Goal: Answer question/provide support: Share knowledge or assist other users

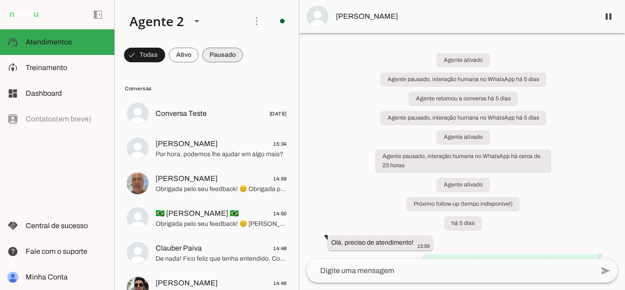
click at [223, 57] on span at bounding box center [222, 55] width 41 height 22
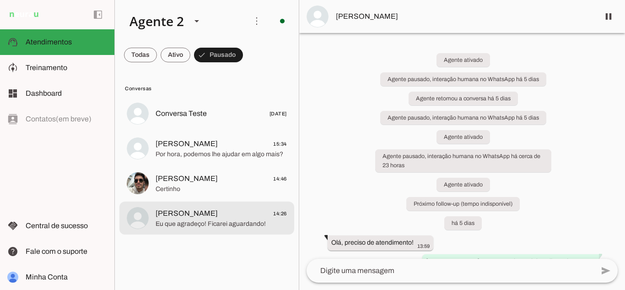
click at [223, 224] on span "Eu que agradeço! Ficarei aguardando!" at bounding box center [221, 223] width 131 height 9
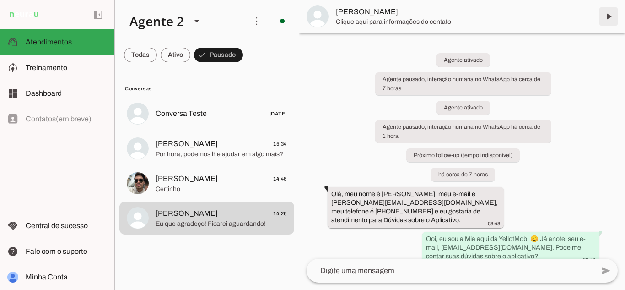
click at [608, 20] on span at bounding box center [609, 16] width 22 height 22
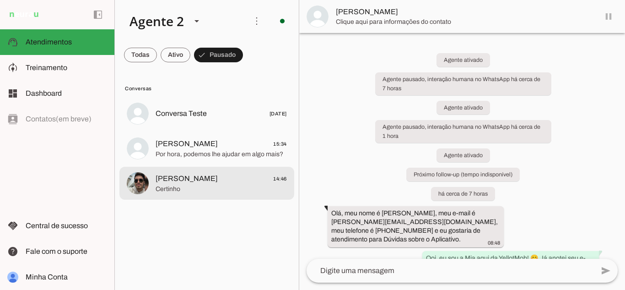
click at [189, 183] on span "[PERSON_NAME]" at bounding box center [187, 178] width 62 height 11
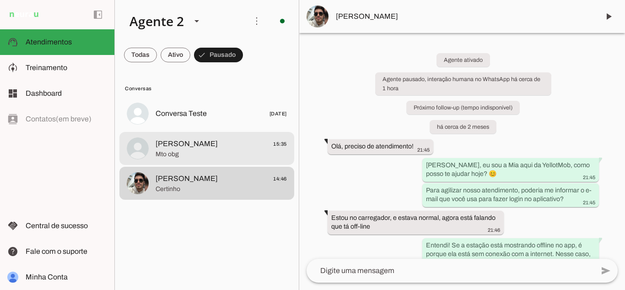
click at [242, 159] on div at bounding box center [221, 148] width 131 height 22
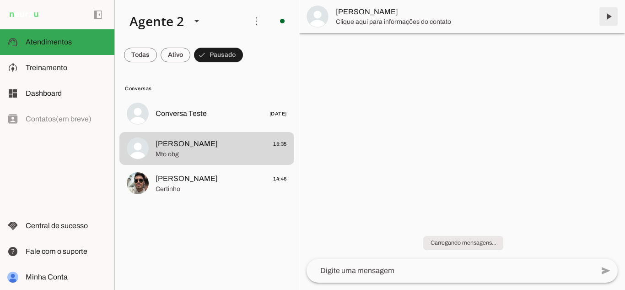
click at [611, 14] on span at bounding box center [609, 16] width 22 height 22
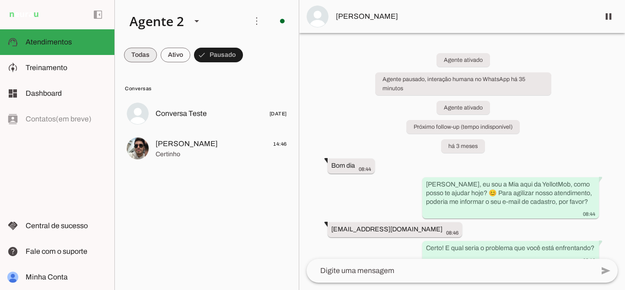
click at [136, 52] on span at bounding box center [140, 55] width 33 height 22
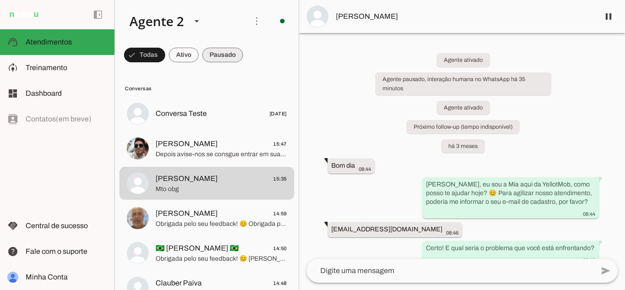
click at [223, 56] on span at bounding box center [222, 55] width 41 height 22
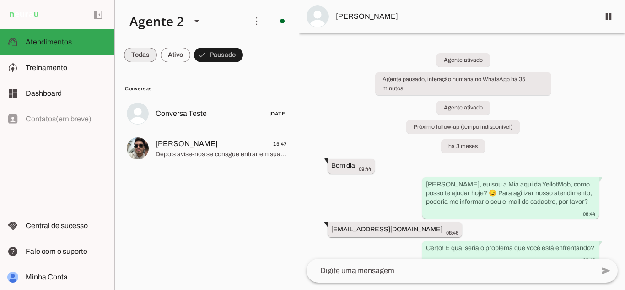
click at [139, 55] on span at bounding box center [140, 55] width 33 height 22
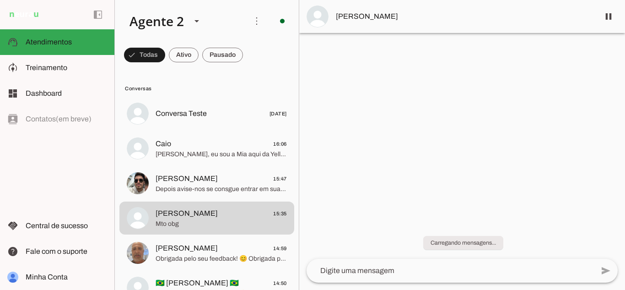
click at [365, 289] on div "add send send 🎤 Recording... description Document photo_library Photos & videos…" at bounding box center [462, 274] width 326 height 31
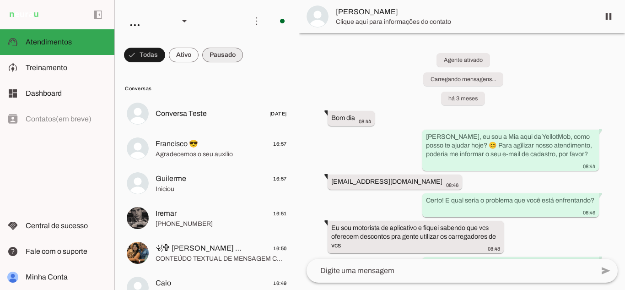
click at [217, 49] on span at bounding box center [222, 55] width 41 height 22
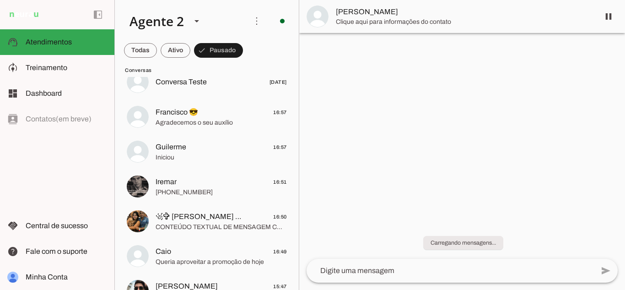
scroll to position [55, 0]
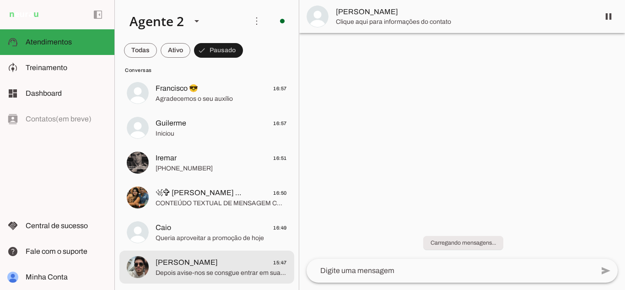
click at [200, 267] on span "[PERSON_NAME] 15:47" at bounding box center [221, 262] width 131 height 11
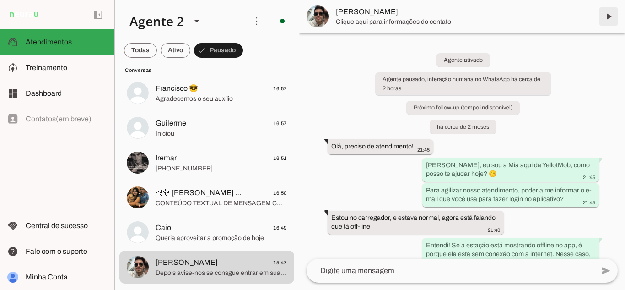
click at [610, 17] on span at bounding box center [609, 16] width 22 height 22
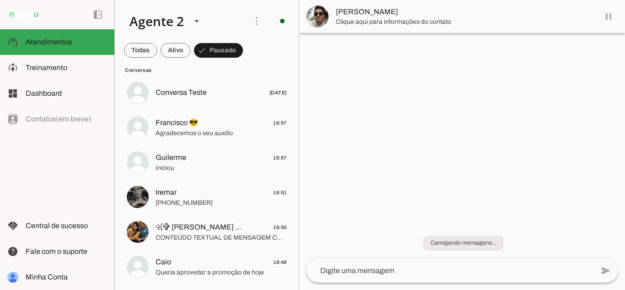
scroll to position [21, 0]
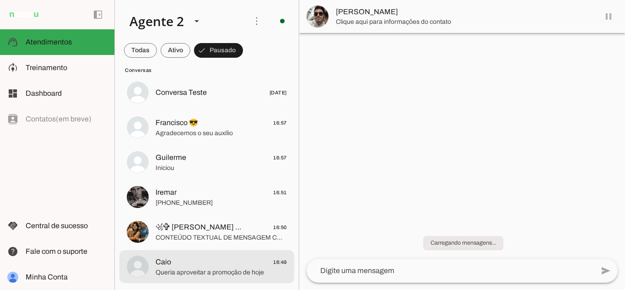
click at [193, 275] on span "Queria aproveitar a promoção de hoje" at bounding box center [221, 272] width 131 height 9
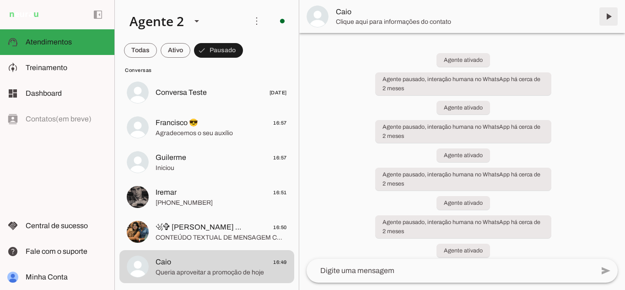
click at [609, 16] on span at bounding box center [609, 16] width 22 height 22
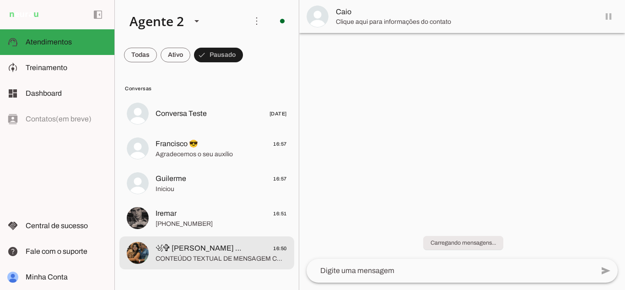
click at [220, 264] on div at bounding box center [221, 253] width 131 height 22
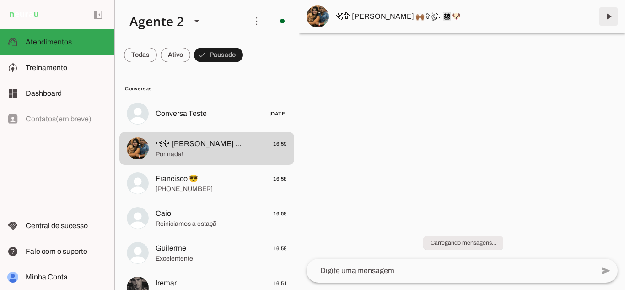
click at [608, 16] on span at bounding box center [609, 16] width 22 height 22
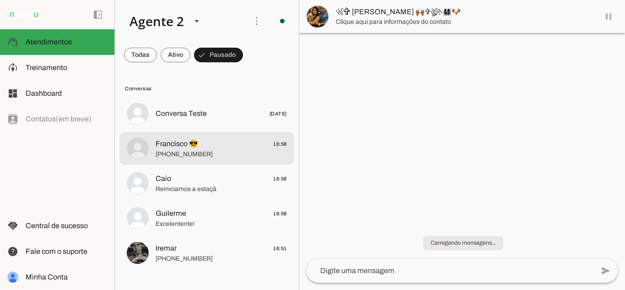
click at [208, 199] on md-item "Caio 16:58 Reiniciamos a estaçã" at bounding box center [206, 183] width 175 height 33
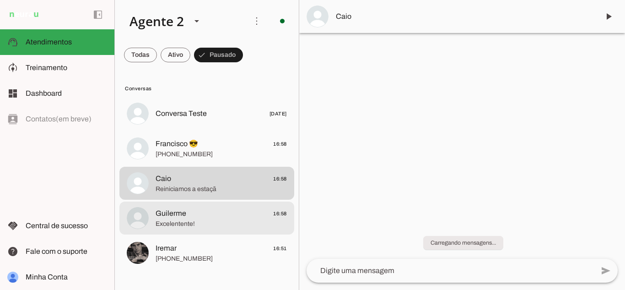
click at [225, 208] on span "Guilerme 16:58" at bounding box center [221, 213] width 131 height 11
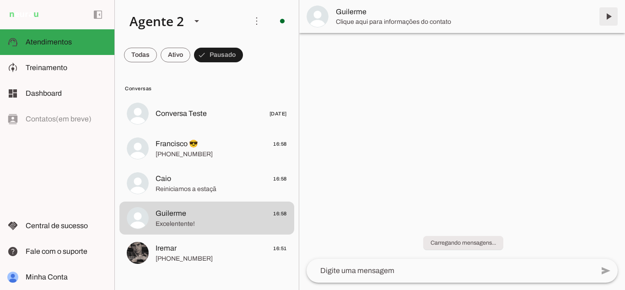
click at [606, 15] on span at bounding box center [609, 16] width 22 height 22
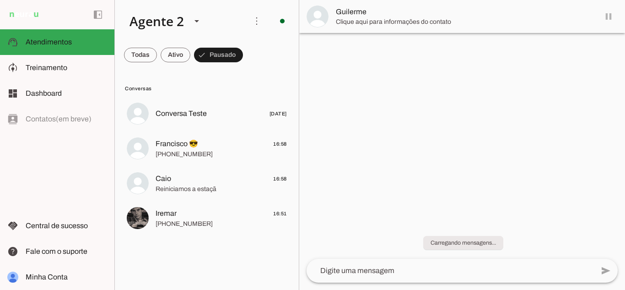
click at [202, 231] on md-item "Iremar 16:51 +55 6296398623" at bounding box center [206, 217] width 175 height 33
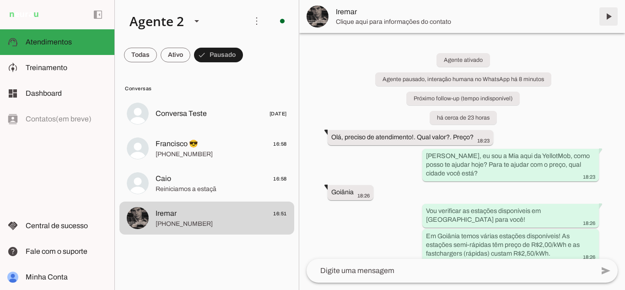
click at [608, 16] on span at bounding box center [609, 16] width 22 height 22
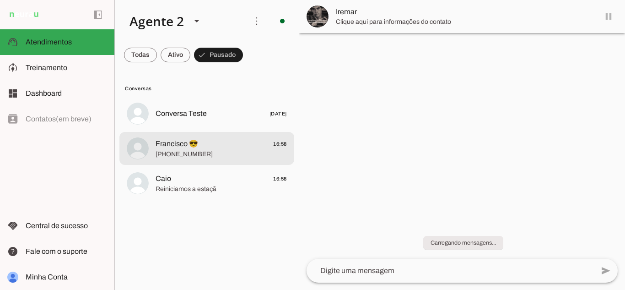
click at [207, 144] on span "Francisco 😎 16:58" at bounding box center [221, 143] width 131 height 11
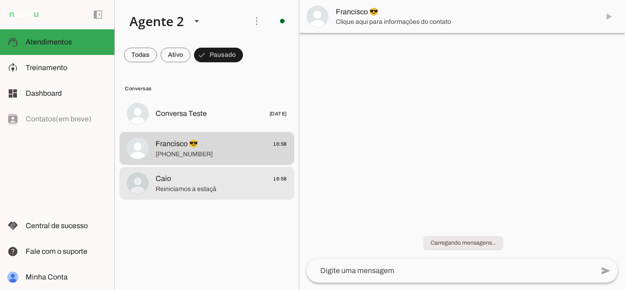
click at [213, 178] on span "Caio 16:58" at bounding box center [221, 178] width 131 height 11
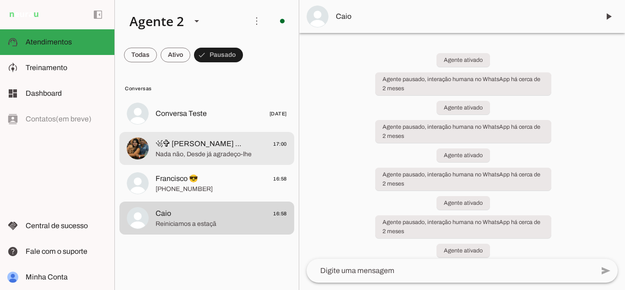
click at [221, 156] on span "Nada não, Desde já agradeço-lhe" at bounding box center [221, 154] width 131 height 9
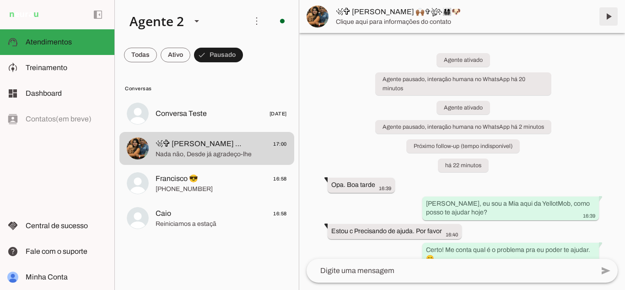
click at [609, 13] on span at bounding box center [609, 16] width 22 height 22
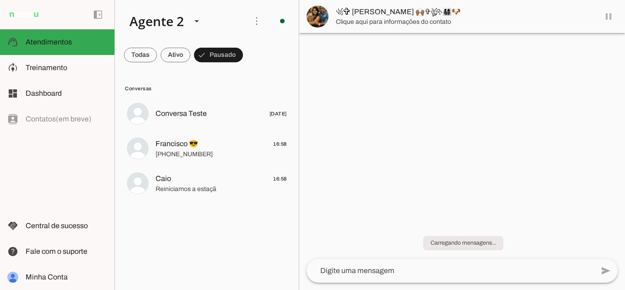
click at [231, 141] on span "Francisco 😎 16:58" at bounding box center [221, 143] width 131 height 11
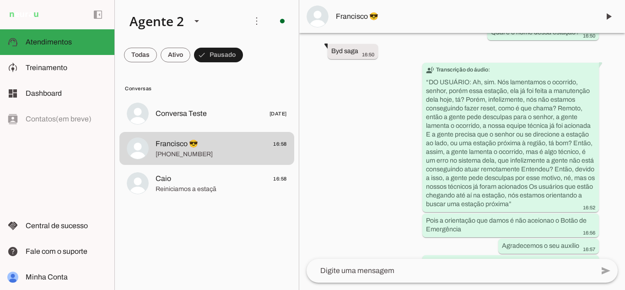
scroll to position [3177, 0]
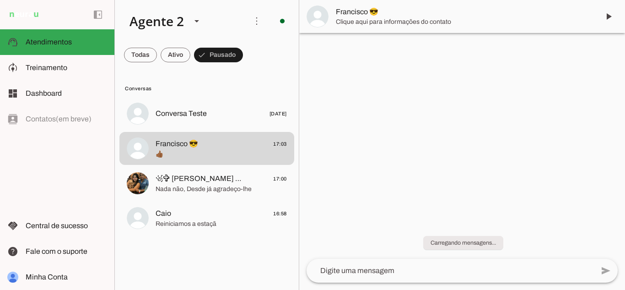
click at [205, 189] on span "Nada não, Desde já agradeço-lhe" at bounding box center [221, 188] width 131 height 9
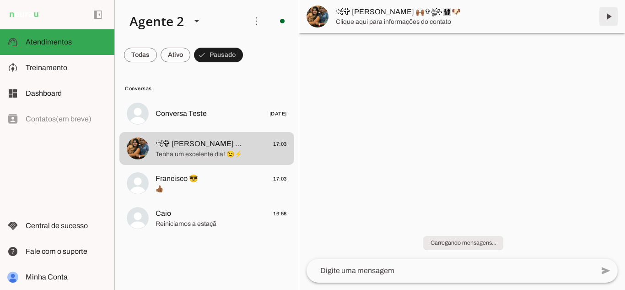
click at [607, 16] on span at bounding box center [609, 16] width 22 height 22
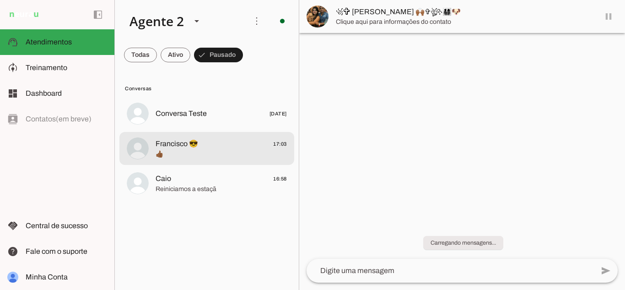
click at [240, 144] on span "Francisco 😎 17:03" at bounding box center [221, 143] width 131 height 11
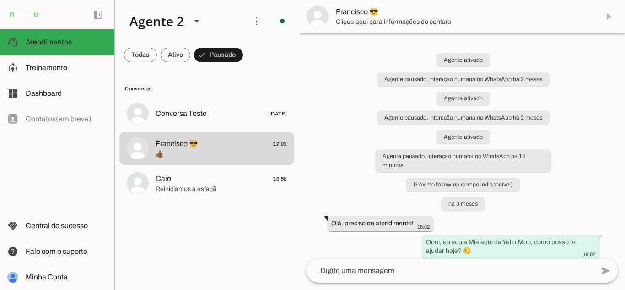
scroll to position [3273, 0]
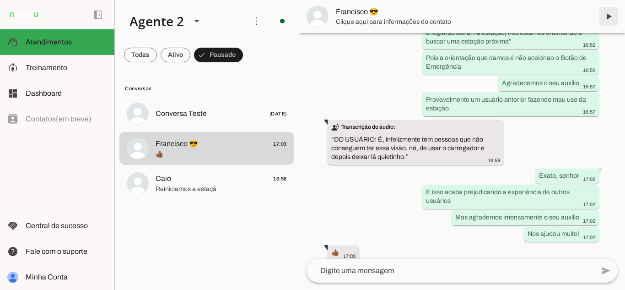
click at [607, 18] on span at bounding box center [609, 16] width 22 height 22
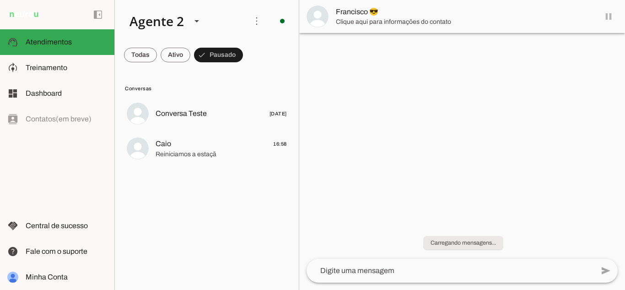
scroll to position [0, 0]
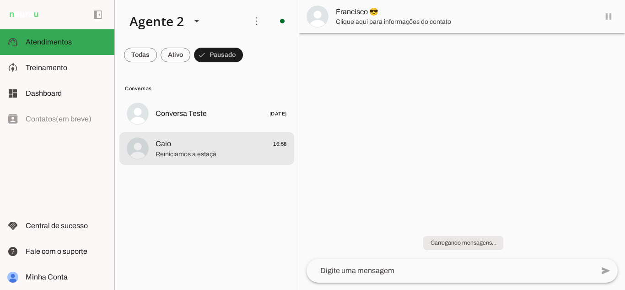
click at [191, 150] on span "Reiniciamos a estaçã" at bounding box center [221, 154] width 131 height 9
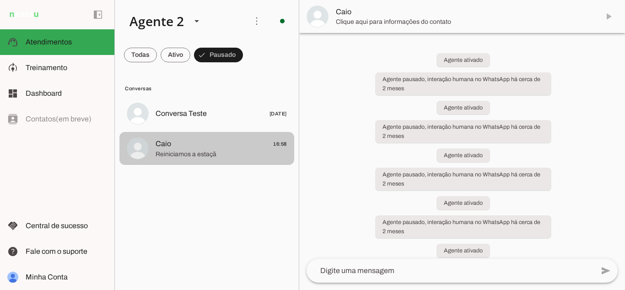
scroll to position [2395, 0]
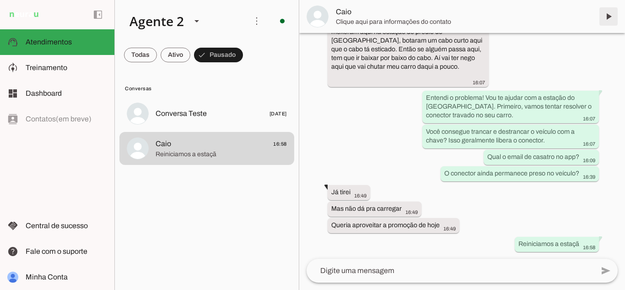
click at [605, 17] on span at bounding box center [609, 16] width 22 height 22
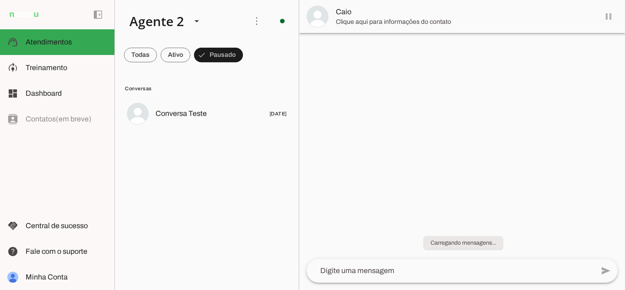
scroll to position [0, 0]
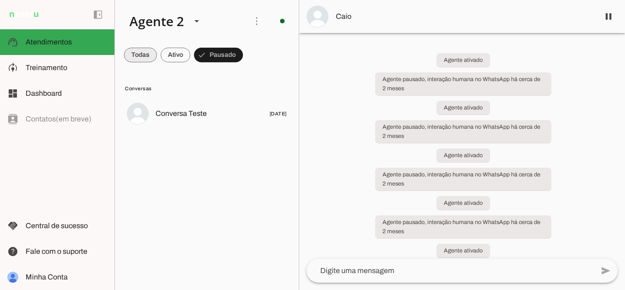
click at [131, 50] on span at bounding box center [140, 55] width 33 height 22
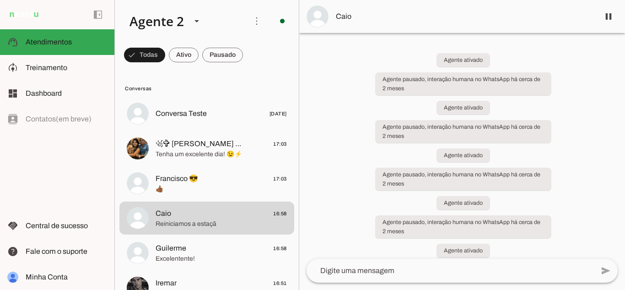
click at [315, 107] on div "Agente ativado Agente pausado, interação humana no WhatsApp há cerca de 2 meses…" at bounding box center [462, 146] width 326 height 226
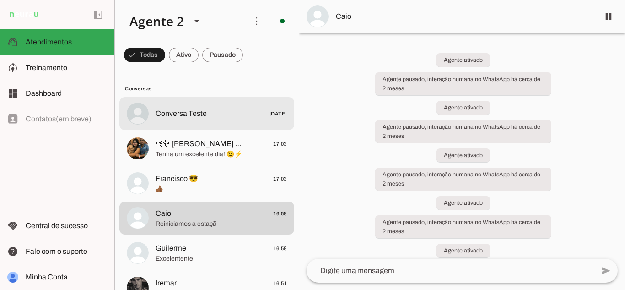
click at [205, 118] on span "Conversa Teste" at bounding box center [181, 113] width 51 height 11
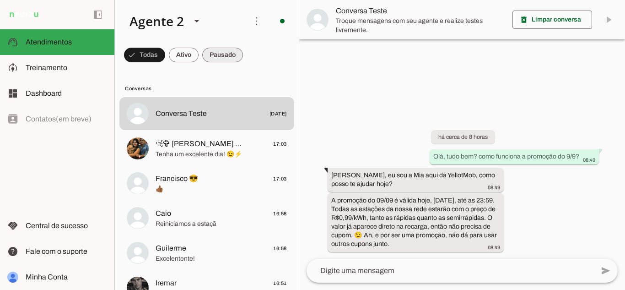
click at [220, 55] on span at bounding box center [222, 55] width 41 height 22
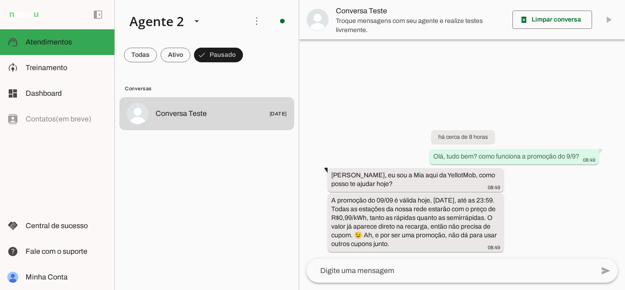
click at [221, 170] on lit-virtualizer "Conversa Teste [DATE]" at bounding box center [207, 191] width 184 height 189
click at [137, 52] on span at bounding box center [140, 55] width 33 height 22
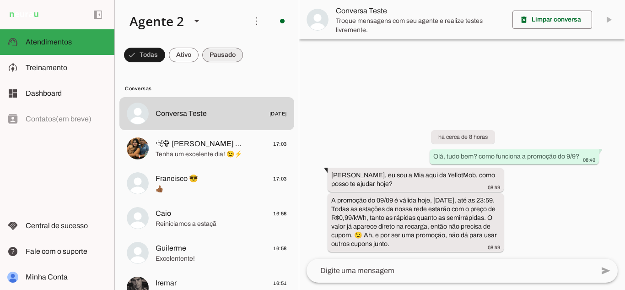
click at [228, 47] on span at bounding box center [222, 55] width 41 height 22
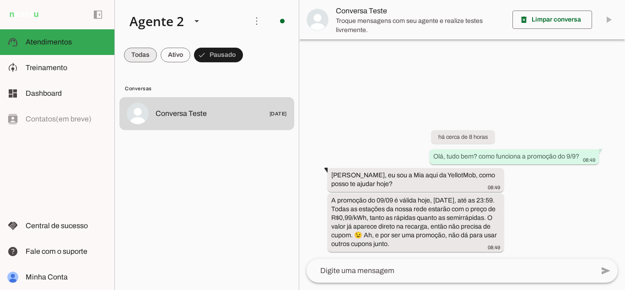
click at [140, 50] on span at bounding box center [140, 55] width 33 height 22
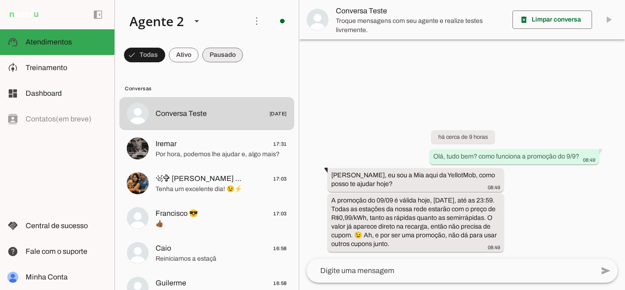
click at [220, 52] on span at bounding box center [222, 55] width 41 height 22
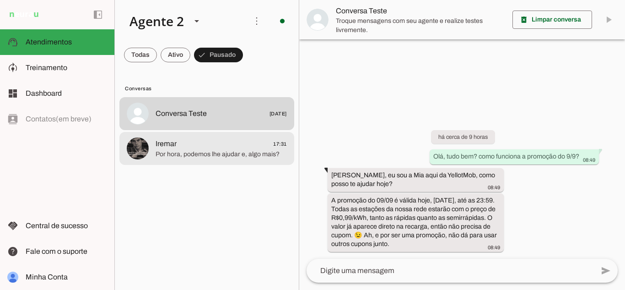
click at [246, 145] on span "Iremar 17:31" at bounding box center [221, 143] width 131 height 11
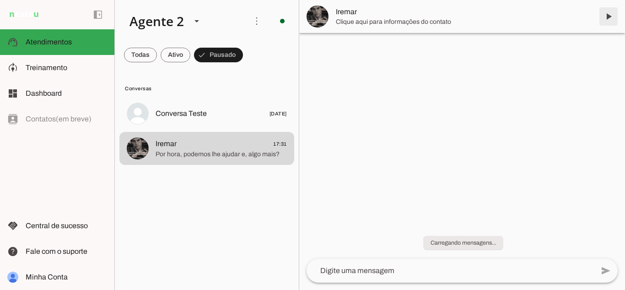
click at [607, 15] on span at bounding box center [609, 16] width 22 height 22
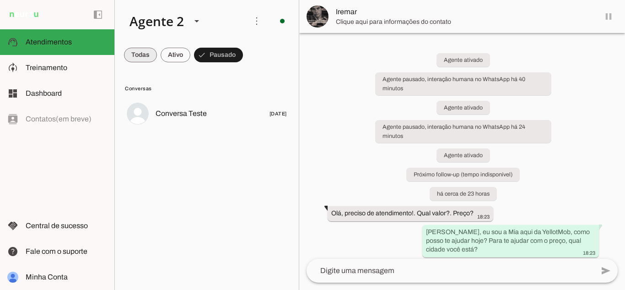
click at [140, 52] on span at bounding box center [140, 55] width 33 height 22
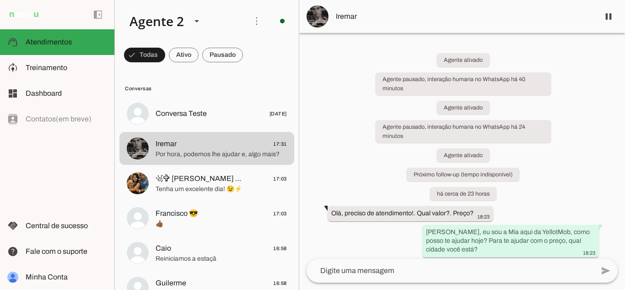
click at [339, 93] on div "Agente ativado Agente pausado, interação humana no WhatsApp há 40 minutos Agent…" at bounding box center [462, 146] width 326 height 226
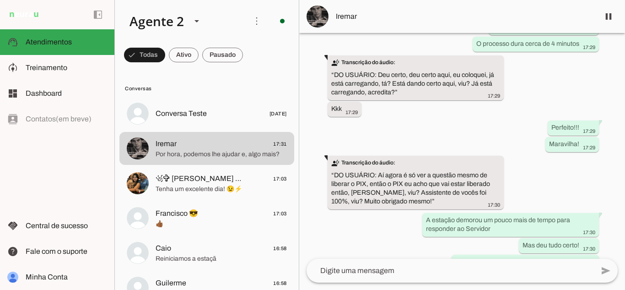
scroll to position [1972, 0]
click at [404, 104] on div "Agente ativado Agente pausado, interação humana no WhatsApp há 40 minutos Agent…" at bounding box center [462, 146] width 326 height 226
click at [237, 58] on span at bounding box center [222, 55] width 41 height 22
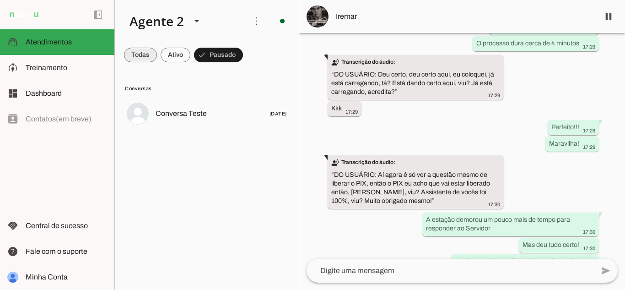
click at [148, 54] on span at bounding box center [140, 55] width 33 height 22
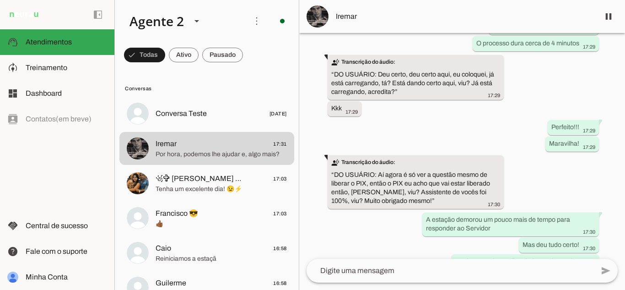
scroll to position [0, 0]
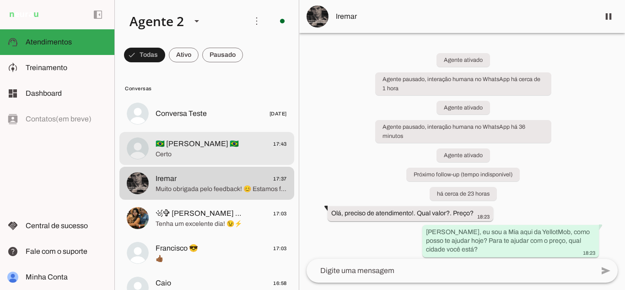
click at [210, 146] on span "🇧🇷 Rick Braga 🇧🇷 17:43" at bounding box center [221, 143] width 131 height 11
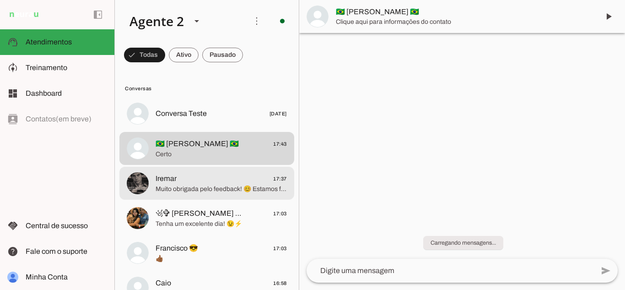
click at [213, 191] on span "Muito obrigada pelo feedback! 😊 Estamos felizes em poder ajudar. Qualquer dúvid…" at bounding box center [221, 188] width 131 height 9
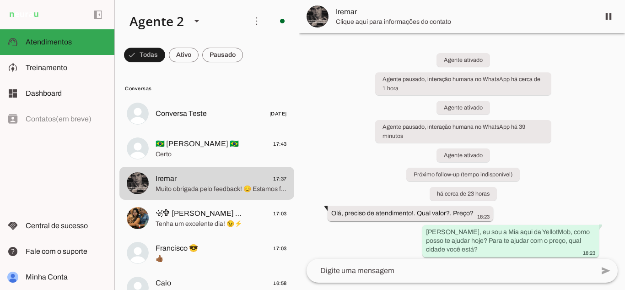
scroll to position [2162, 0]
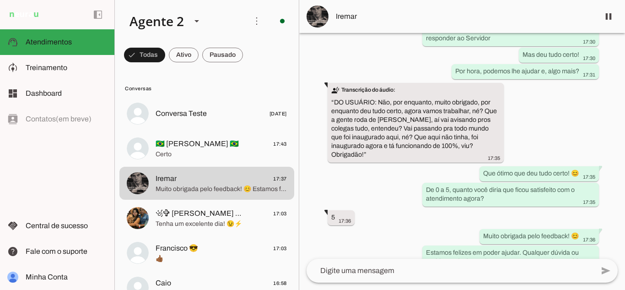
click at [398, 218] on div "Agente ativado Agente pausado, interação humana no WhatsApp há cerca de 1 hora …" at bounding box center [462, 146] width 326 height 226
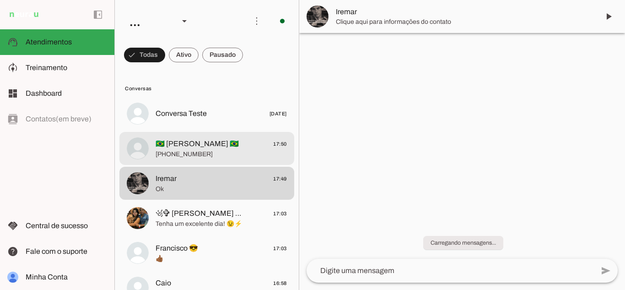
click at [226, 142] on span "🇧🇷 Rick Braga 🇧🇷 17:50" at bounding box center [221, 143] width 131 height 11
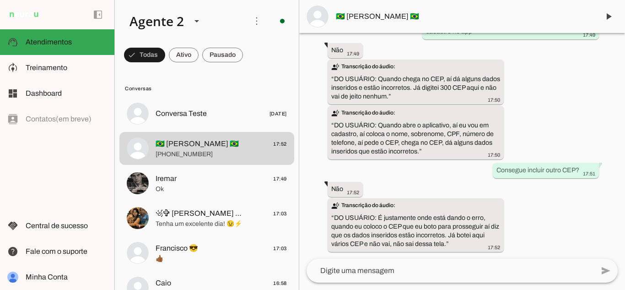
scroll to position [950, 0]
drag, startPoint x: 451, startPoint y: 244, endPoint x: 377, endPoint y: 216, distance: 79.1
click at [377, 216] on div "transcribe Transcrição do áudio: “ DO USUÁRIO: É justamente onde está dando o e…" at bounding box center [415, 225] width 169 height 50
drag, startPoint x: 394, startPoint y: 225, endPoint x: 356, endPoint y: 228, distance: 38.6
click at [0, 0] on slot "transcribe Transcrição do áudio: “ DO USUÁRIO: É justamente onde está dando o e…" at bounding box center [0, 0] width 0 height 0
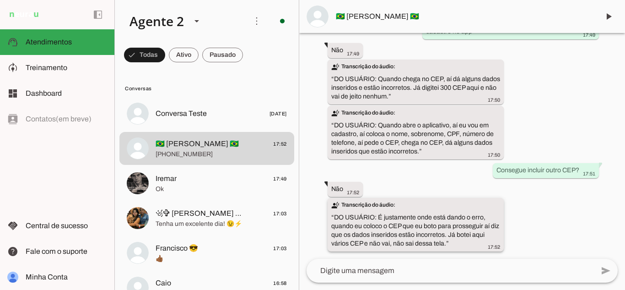
drag, startPoint x: 454, startPoint y: 243, endPoint x: 332, endPoint y: 219, distance: 124.5
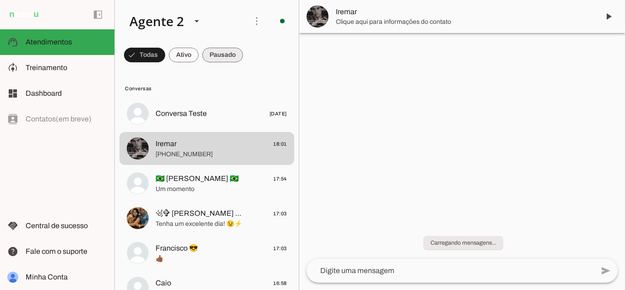
click at [223, 48] on span at bounding box center [222, 55] width 41 height 22
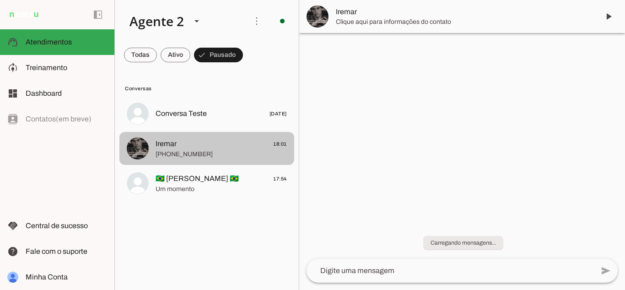
click at [218, 151] on span "[PHONE_NUMBER]" at bounding box center [221, 154] width 131 height 9
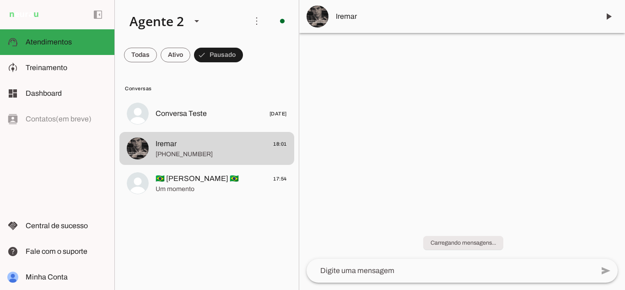
click at [381, 171] on div at bounding box center [462, 145] width 326 height 290
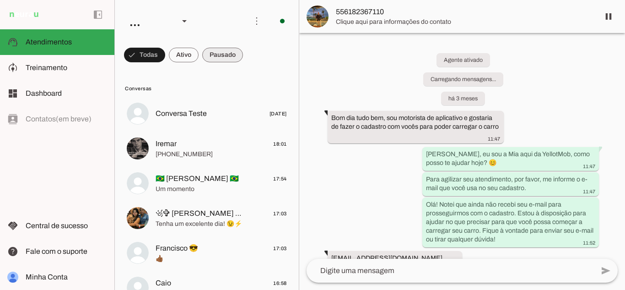
click at [219, 53] on span at bounding box center [222, 55] width 41 height 22
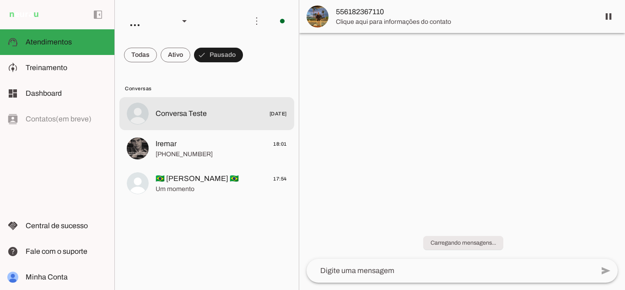
click at [179, 144] on span "Iremar 18:01" at bounding box center [221, 143] width 131 height 11
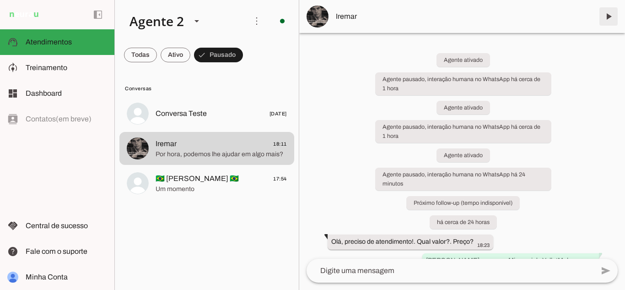
click at [604, 13] on span at bounding box center [609, 16] width 22 height 22
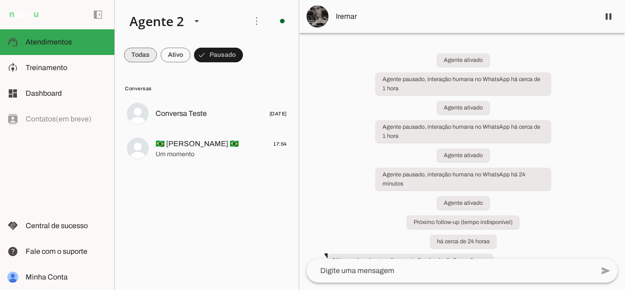
click at [152, 53] on span at bounding box center [140, 55] width 33 height 22
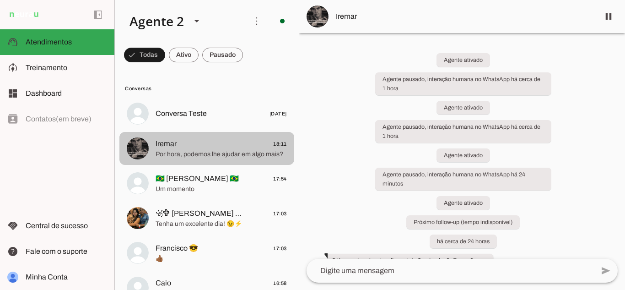
click at [200, 141] on span "Iremar 18:11" at bounding box center [221, 143] width 131 height 11
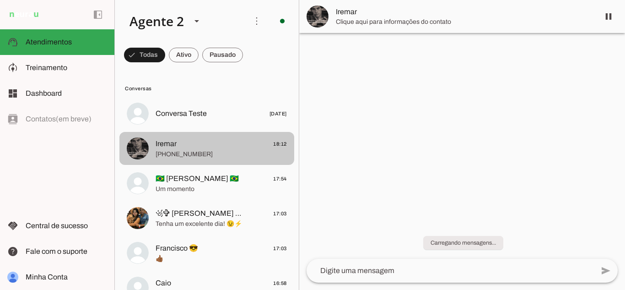
click at [213, 154] on span "+55 6296398623" at bounding box center [221, 154] width 131 height 9
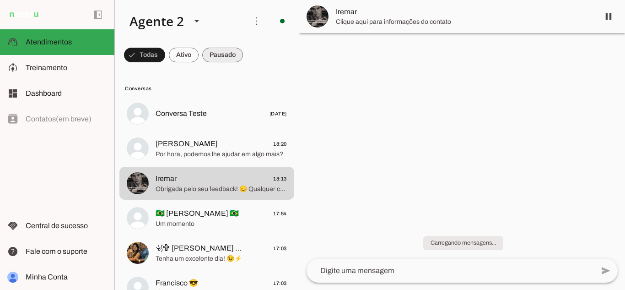
click at [216, 53] on span at bounding box center [222, 55] width 41 height 22
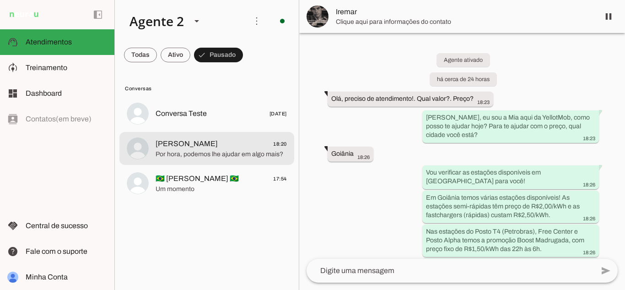
click at [232, 146] on span "Samuel Oliveira 18:20" at bounding box center [221, 143] width 131 height 11
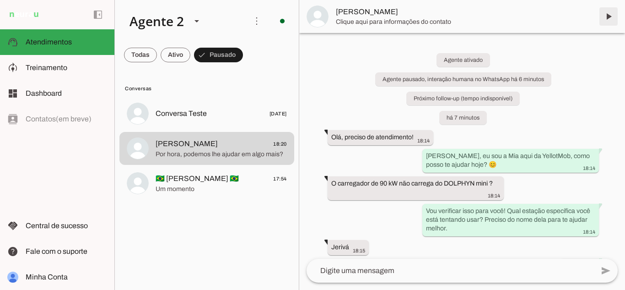
click at [604, 15] on span at bounding box center [609, 16] width 22 height 22
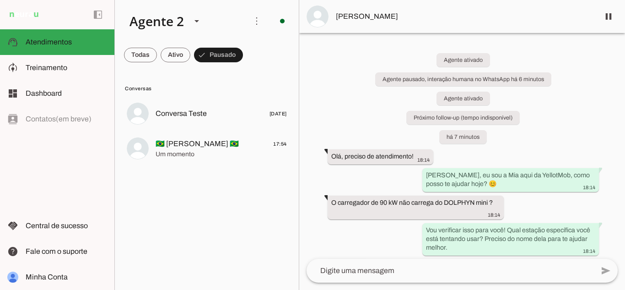
click at [289, 248] on lit-virtualizer "Conversa Teste 21/05/2025 🇧🇷 Rick Braga 🇧🇷 17:54 Um momento" at bounding box center [207, 191] width 184 height 189
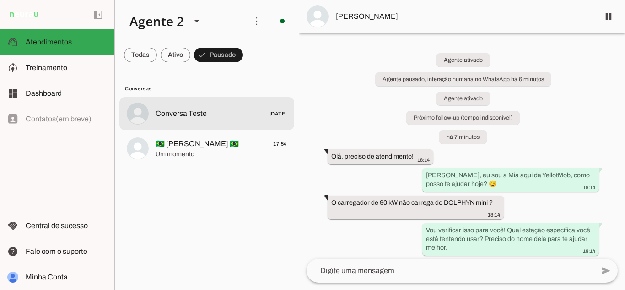
click at [232, 124] on md-item "Conversa Teste 21/05/2025" at bounding box center [206, 113] width 175 height 33
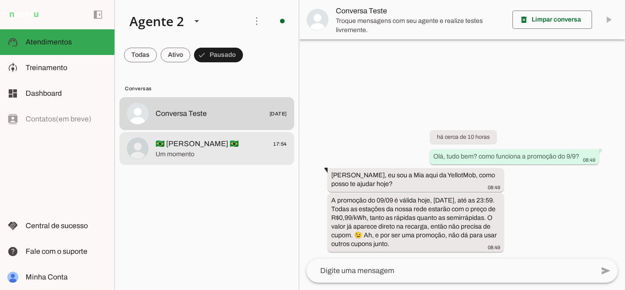
click at [232, 148] on span "🇧🇷 Rick Braga 🇧🇷 17:54" at bounding box center [221, 143] width 131 height 11
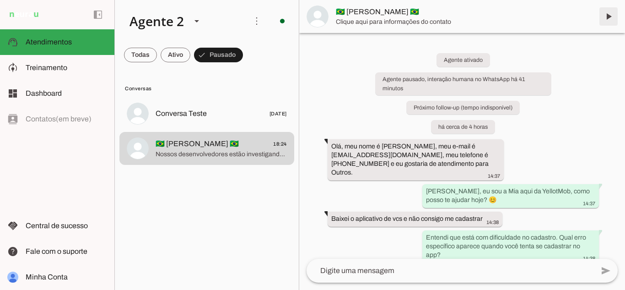
click at [609, 13] on span at bounding box center [609, 16] width 22 height 22
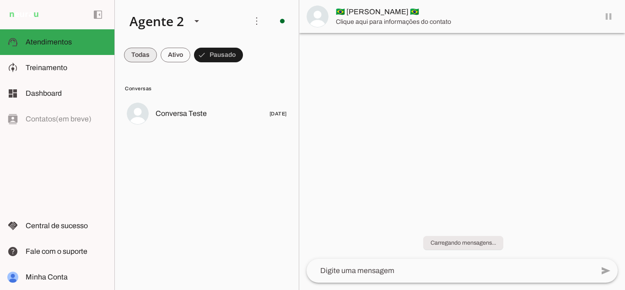
click at [136, 58] on span at bounding box center [140, 55] width 33 height 22
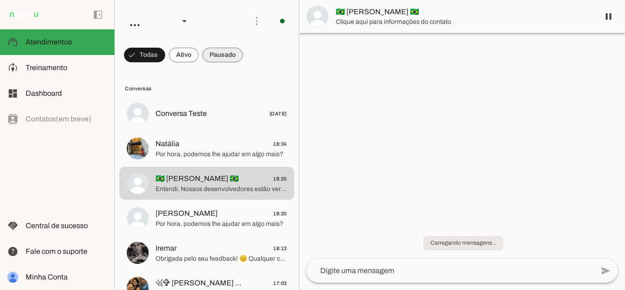
click at [209, 59] on span at bounding box center [222, 55] width 41 height 22
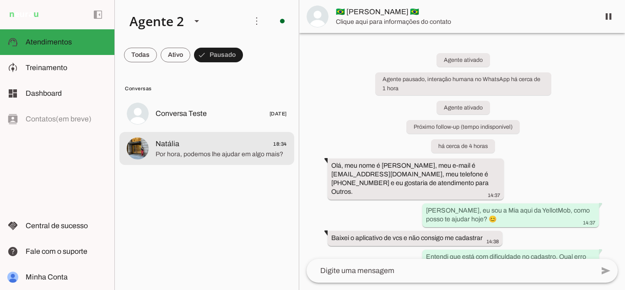
click at [259, 148] on span "Natália 18:34" at bounding box center [221, 143] width 131 height 11
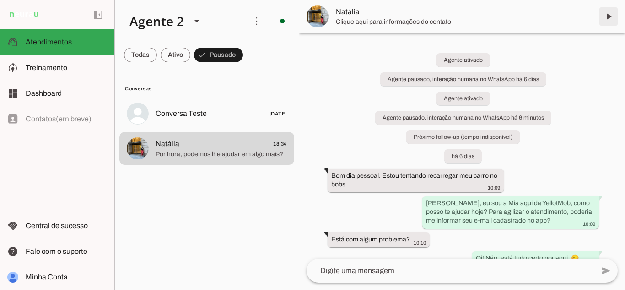
click at [607, 20] on span at bounding box center [609, 16] width 22 height 22
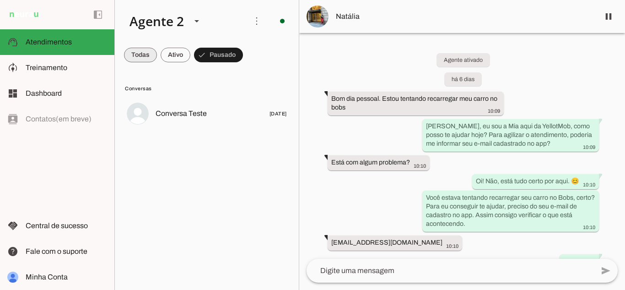
click at [129, 56] on span at bounding box center [140, 55] width 33 height 22
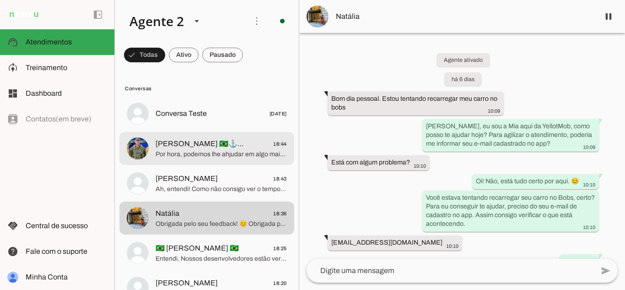
click at [213, 152] on span "Por hora, podemos lhe ahjudar em algo mais?" at bounding box center [221, 154] width 131 height 9
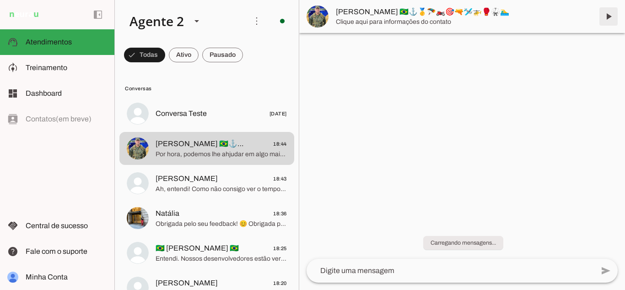
click at [609, 20] on span at bounding box center [609, 16] width 22 height 22
